Goal: Task Accomplishment & Management: Manage account settings

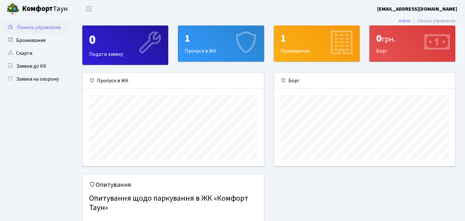
scroll to position [93, 181]
click at [21, 35] on link "Бронювання" at bounding box center [35, 40] width 65 height 13
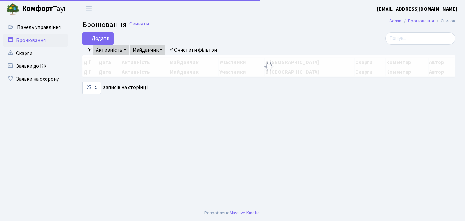
select select "25"
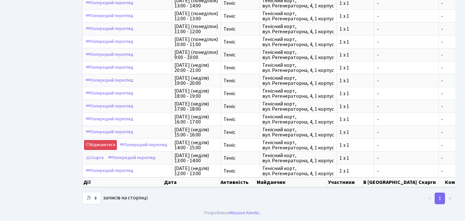
scroll to position [162, 0]
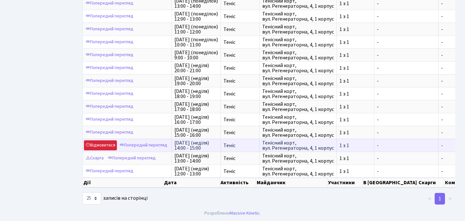
click at [110, 144] on link "Відмовитися" at bounding box center [100, 145] width 33 height 10
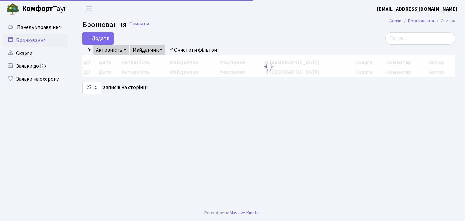
select select "25"
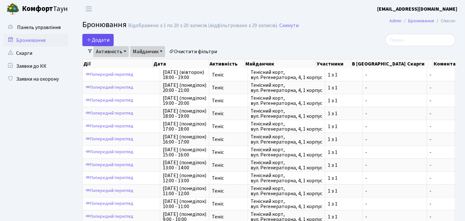
click at [98, 38] on button "Додати" at bounding box center [97, 40] width 31 height 12
